Goal: Task Accomplishment & Management: Manage account settings

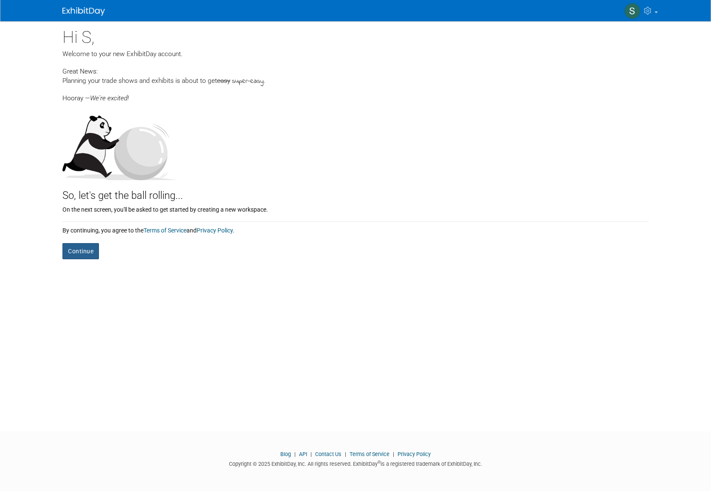
click at [89, 255] on button "Continue" at bounding box center [80, 251] width 37 height 16
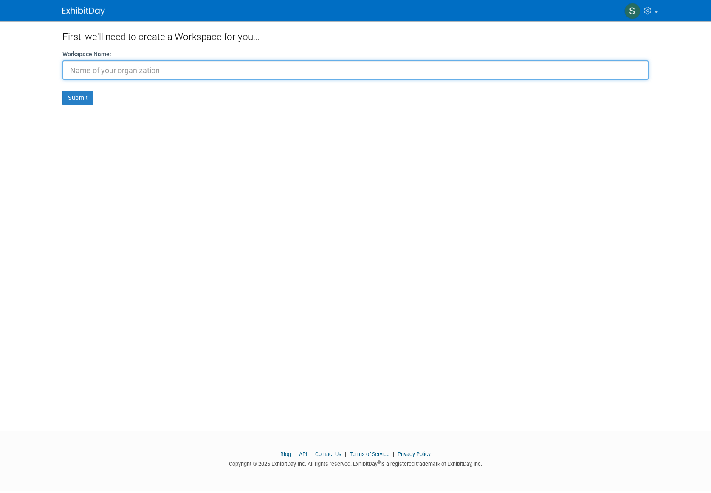
click at [123, 73] on input "text" at bounding box center [355, 70] width 586 height 20
type input "sbennbos26"
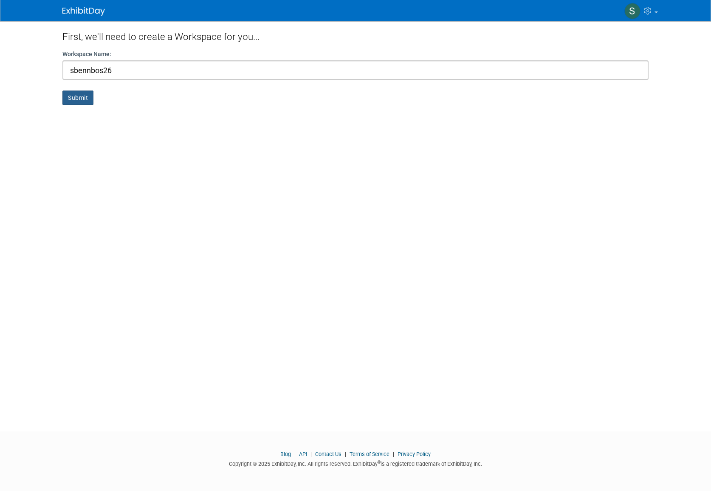
click at [81, 99] on button "Submit" at bounding box center [77, 97] width 31 height 14
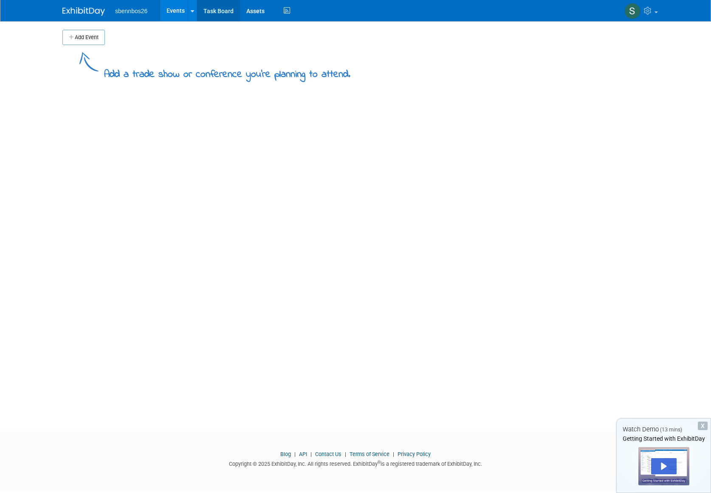
click at [217, 14] on link "Task Board" at bounding box center [218, 10] width 43 height 21
click at [655, 12] on span at bounding box center [655, 12] width 3 height 2
